Goal: Information Seeking & Learning: Learn about a topic

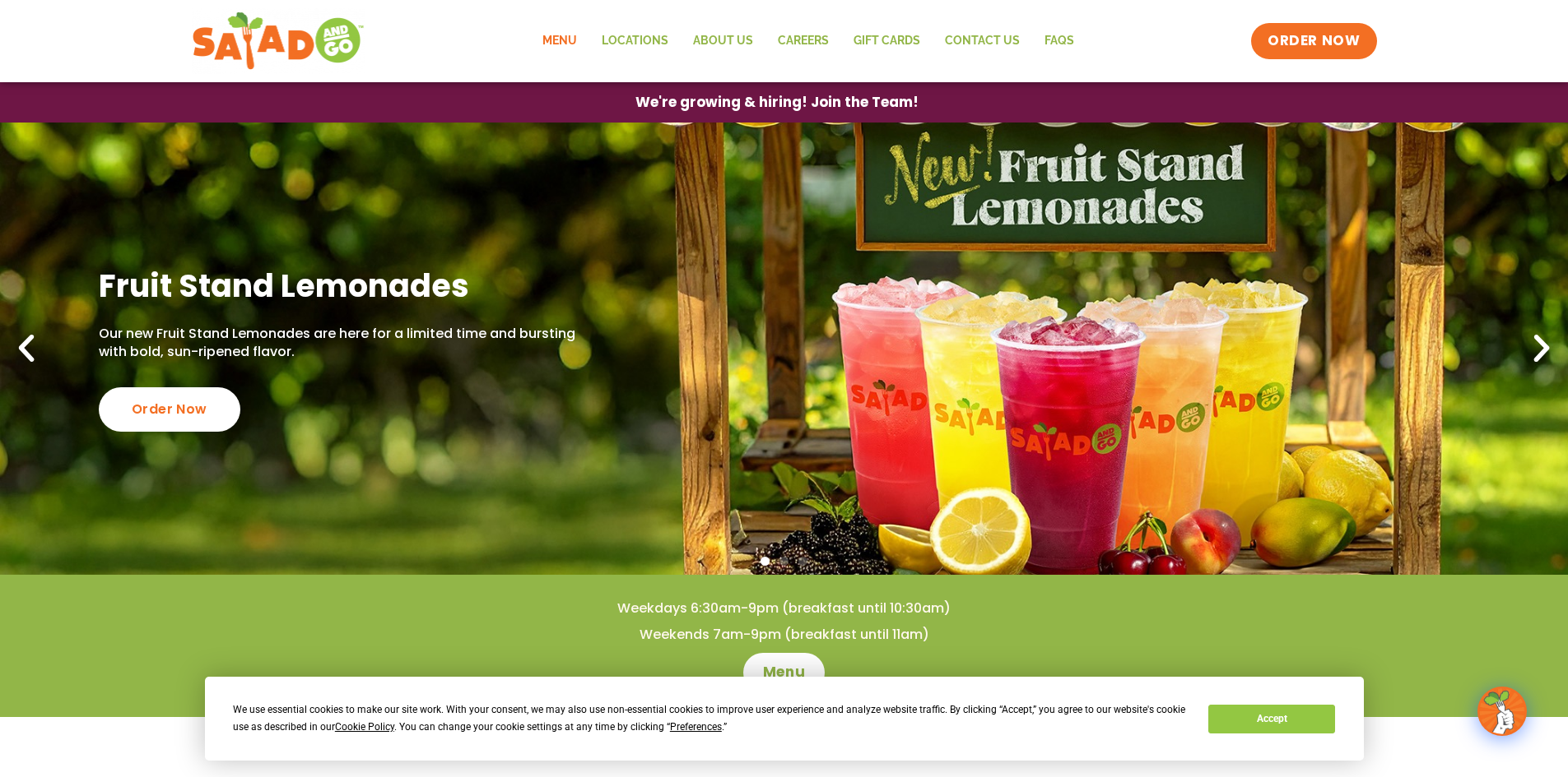
click at [580, 33] on link "Menu" at bounding box center [559, 41] width 59 height 38
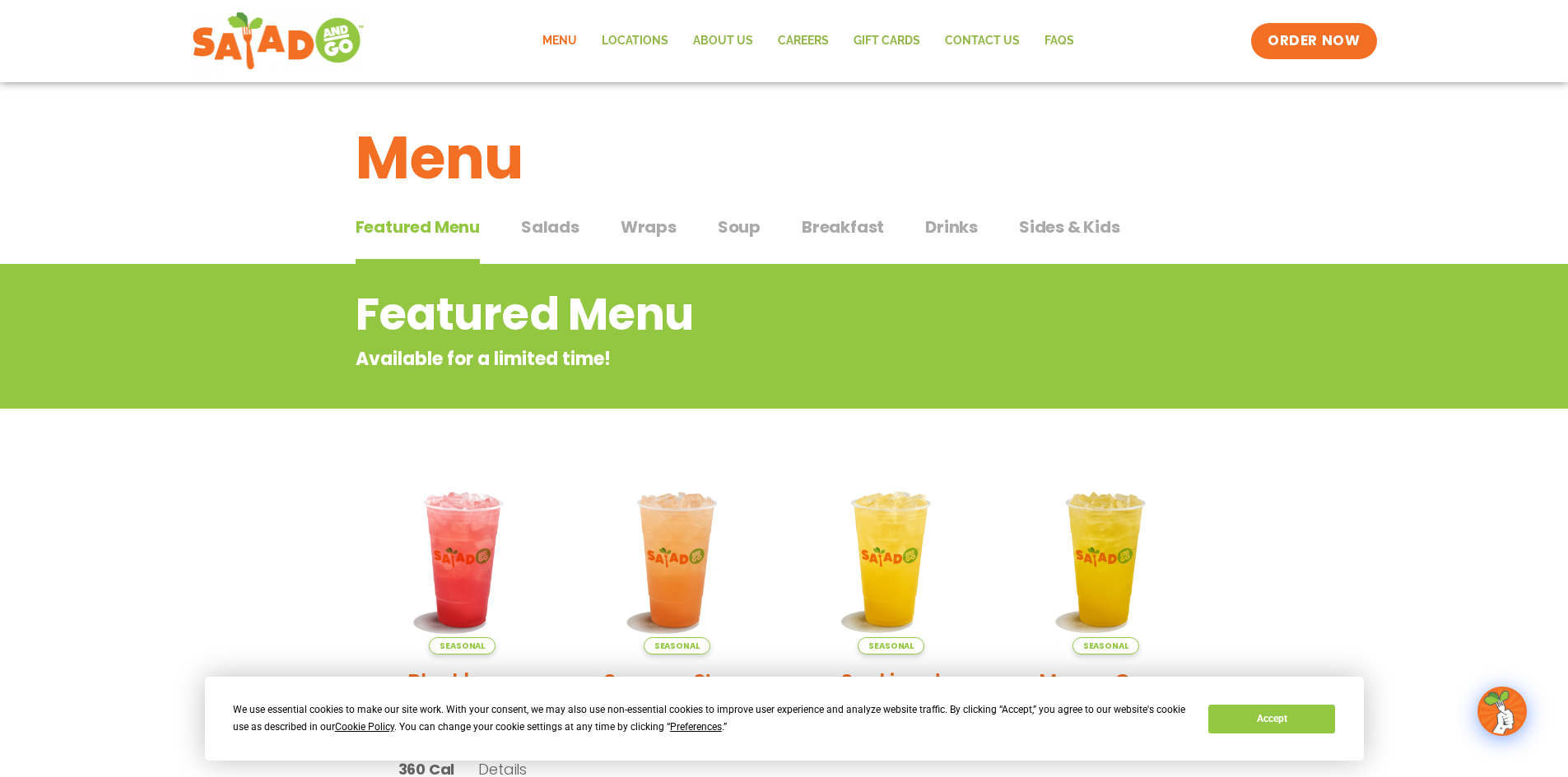
click at [735, 228] on span "Soup" at bounding box center [739, 227] width 43 height 25
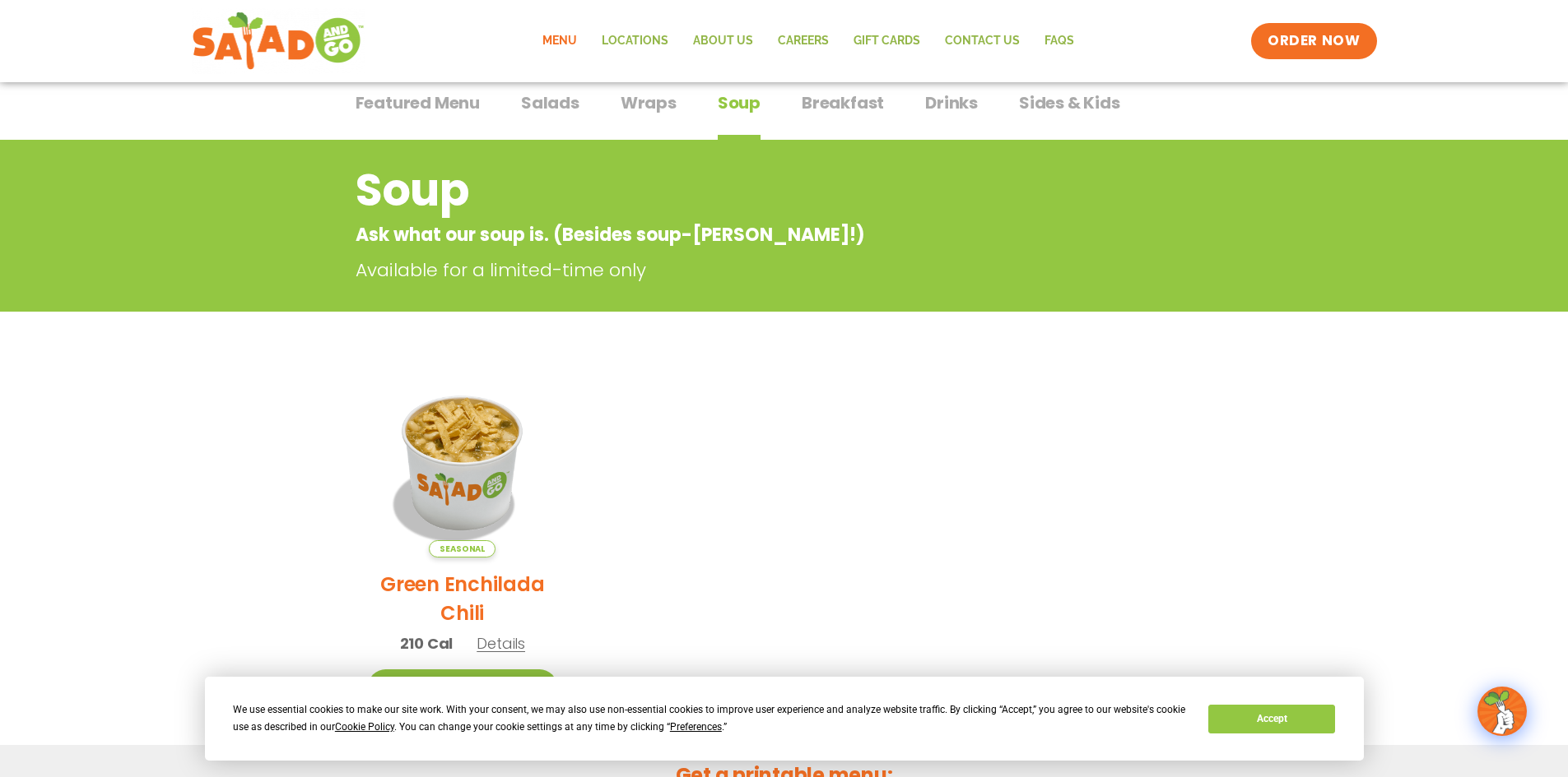
scroll to position [82, 0]
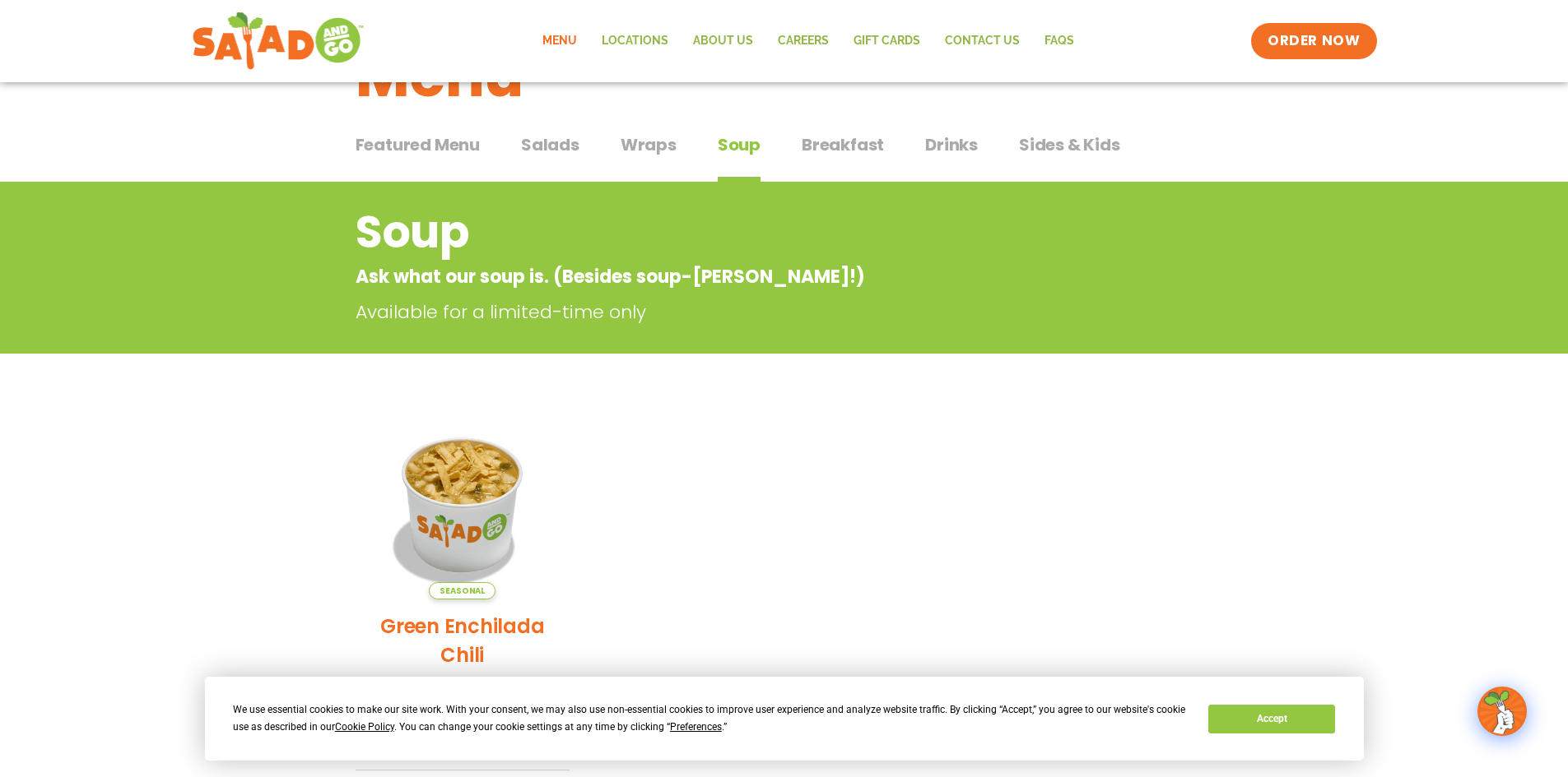
click at [657, 142] on span "Wraps" at bounding box center [648, 145] width 56 height 25
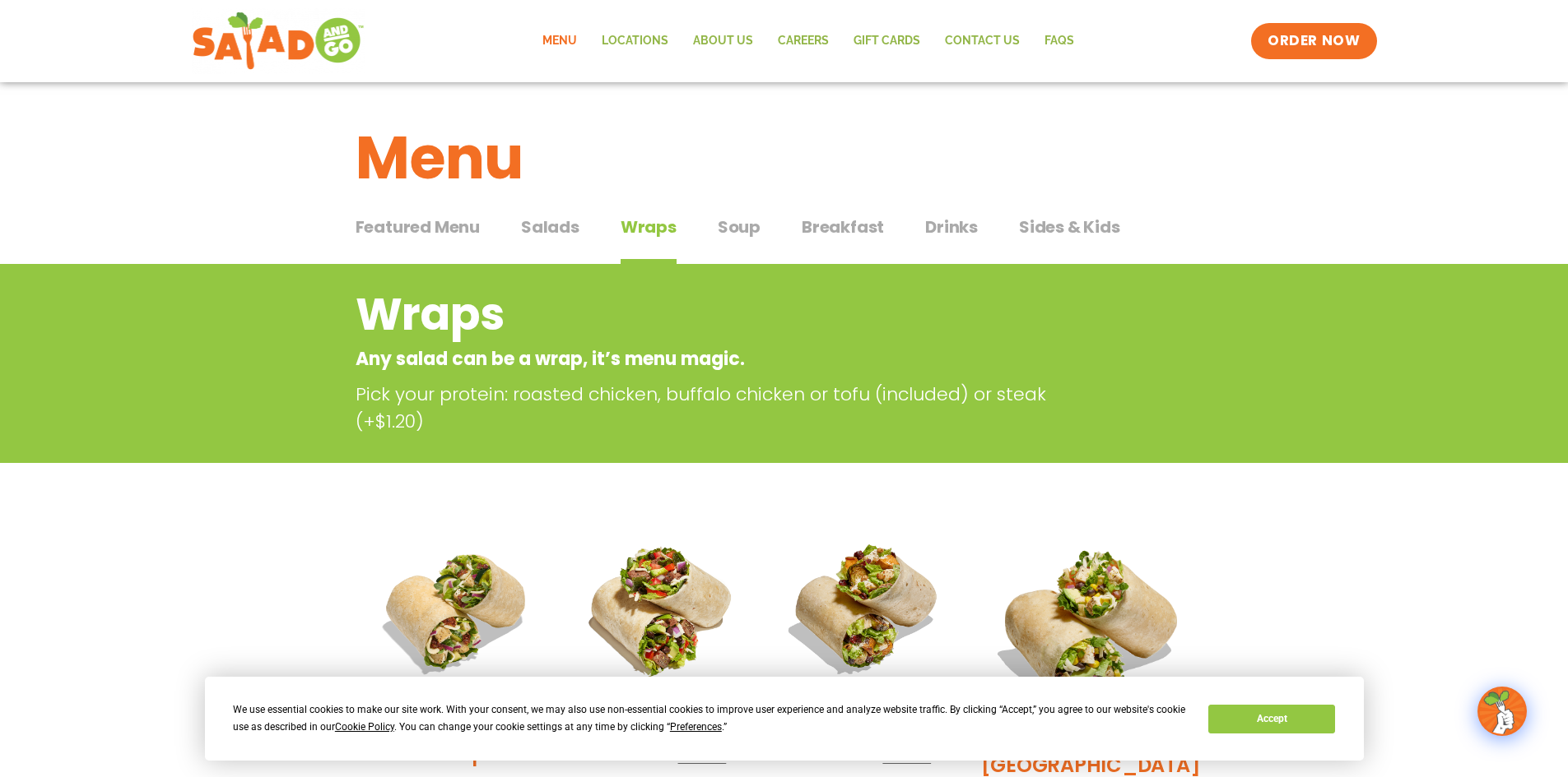
click at [537, 224] on span "Salads" at bounding box center [550, 227] width 59 height 25
